Goal: Obtain resource: Obtain resource

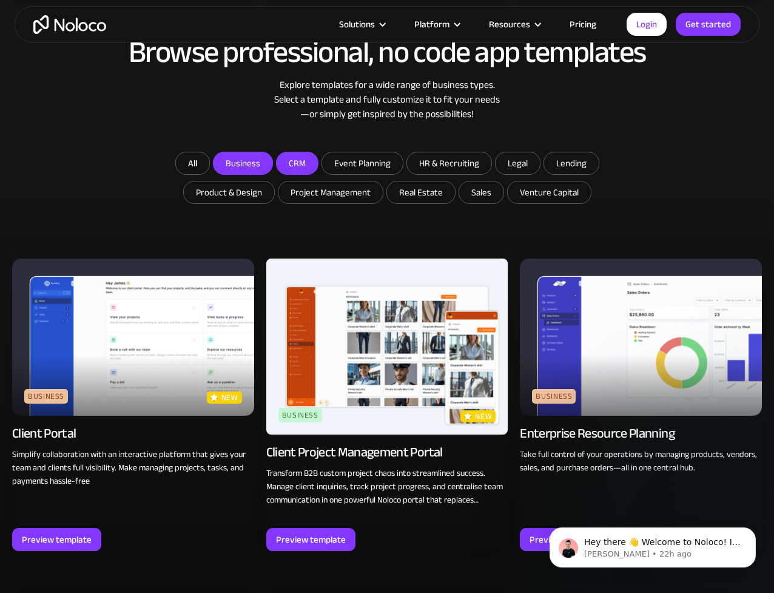
scroll to position [598, 0]
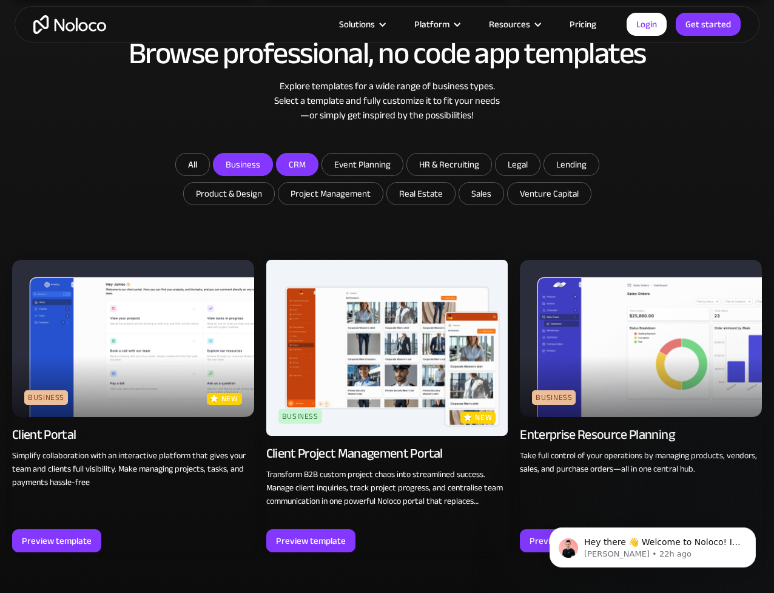
click at [272, 165] on input "CRM" at bounding box center [243, 164] width 59 height 22
checkbox input "false"
click at [250, 172] on input "Business" at bounding box center [243, 164] width 59 height 22
checkbox input "false"
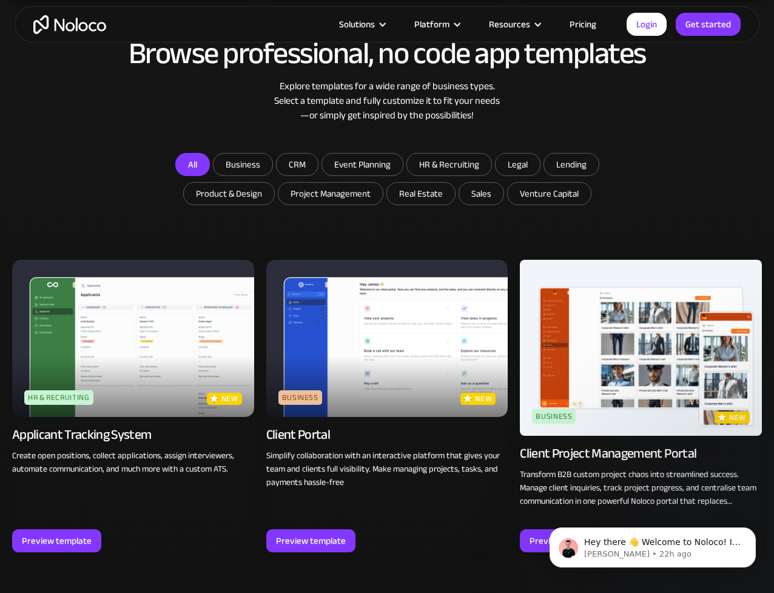
click at [199, 166] on link "All" at bounding box center [192, 164] width 35 height 23
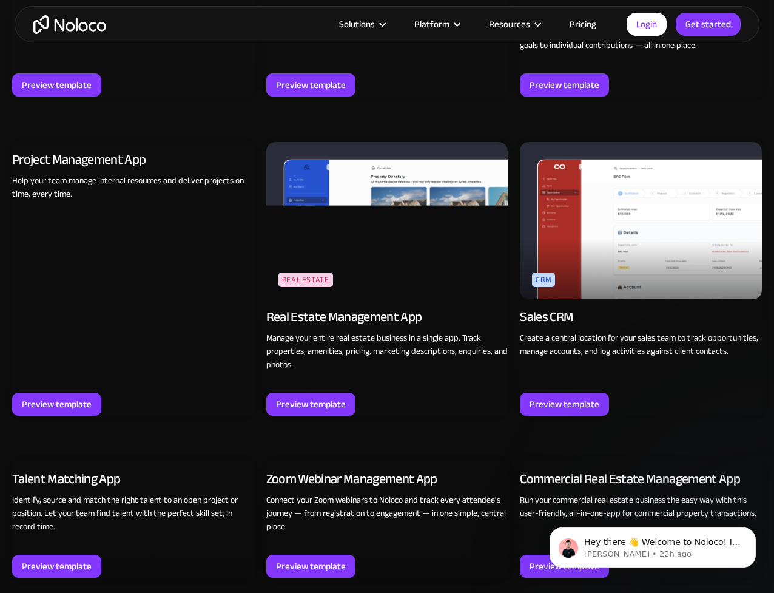
scroll to position [1845, 0]
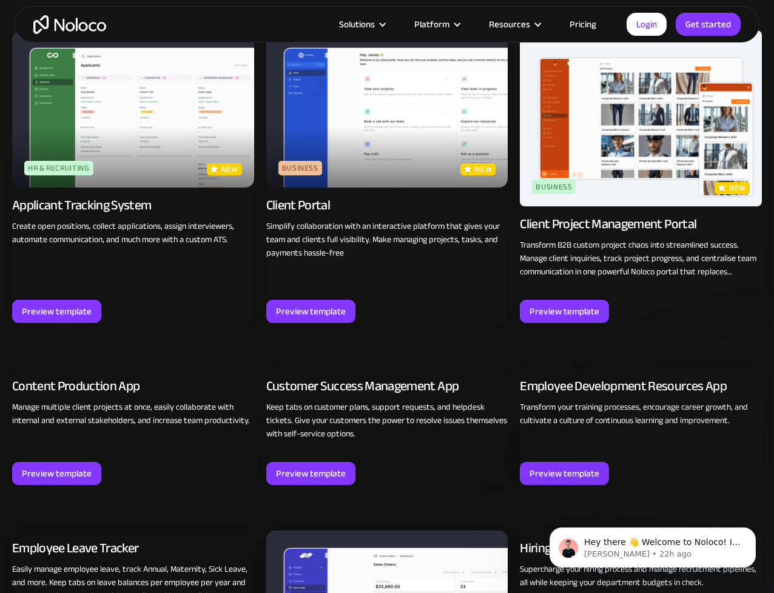
scroll to position [596, 0]
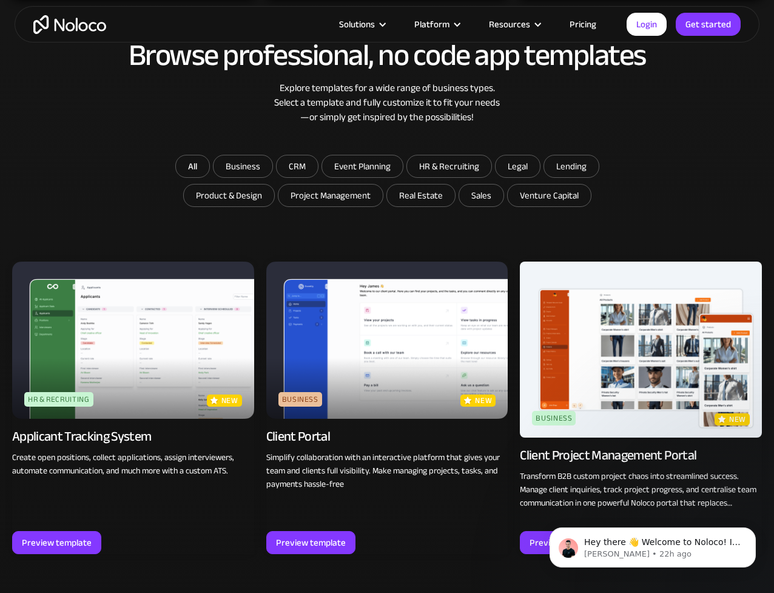
click at [104, 324] on img at bounding box center [133, 339] width 242 height 157
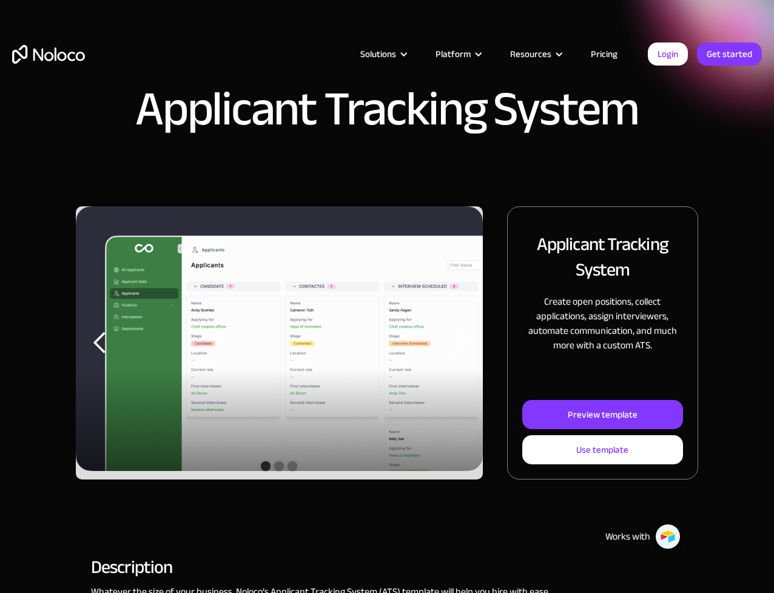
click at [217, 276] on img "1 of 3" at bounding box center [279, 338] width 407 height 264
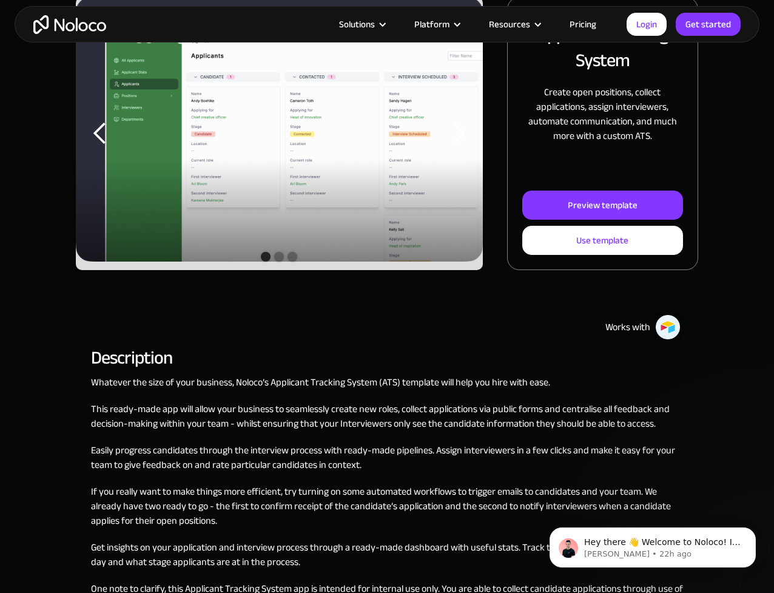
scroll to position [212, 0]
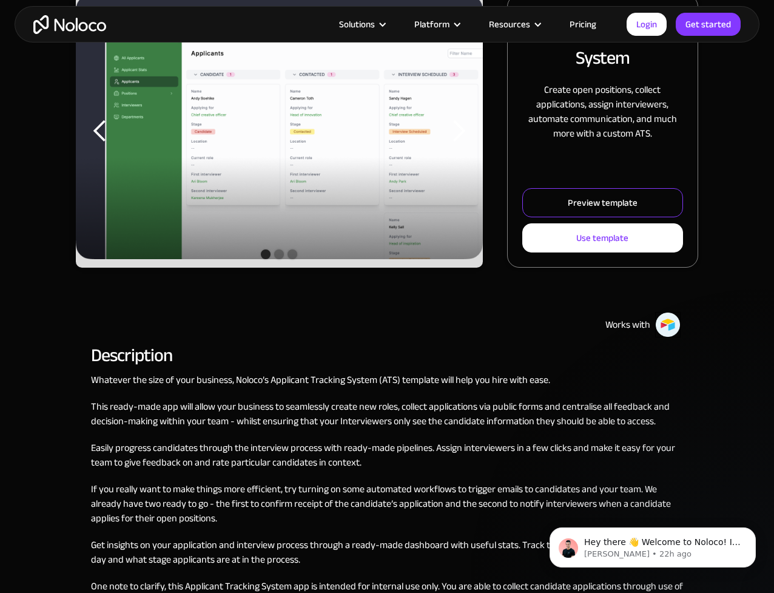
click at [587, 195] on div "Preview template" at bounding box center [603, 203] width 70 height 16
